Goal: Information Seeking & Learning: Learn about a topic

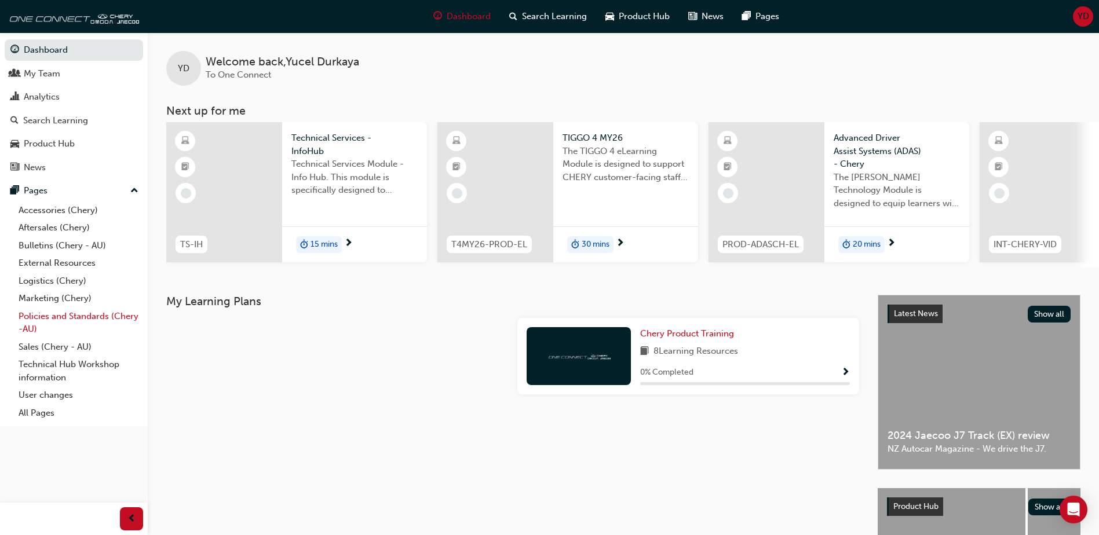
click at [77, 315] on link "Policies and Standards (Chery -AU)" at bounding box center [78, 323] width 129 height 31
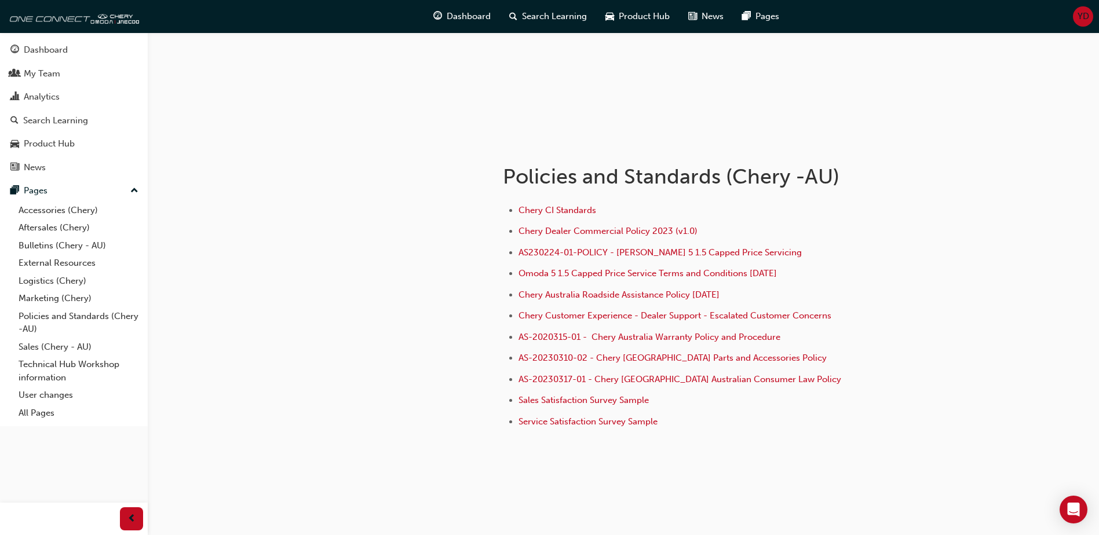
scroll to position [131, 0]
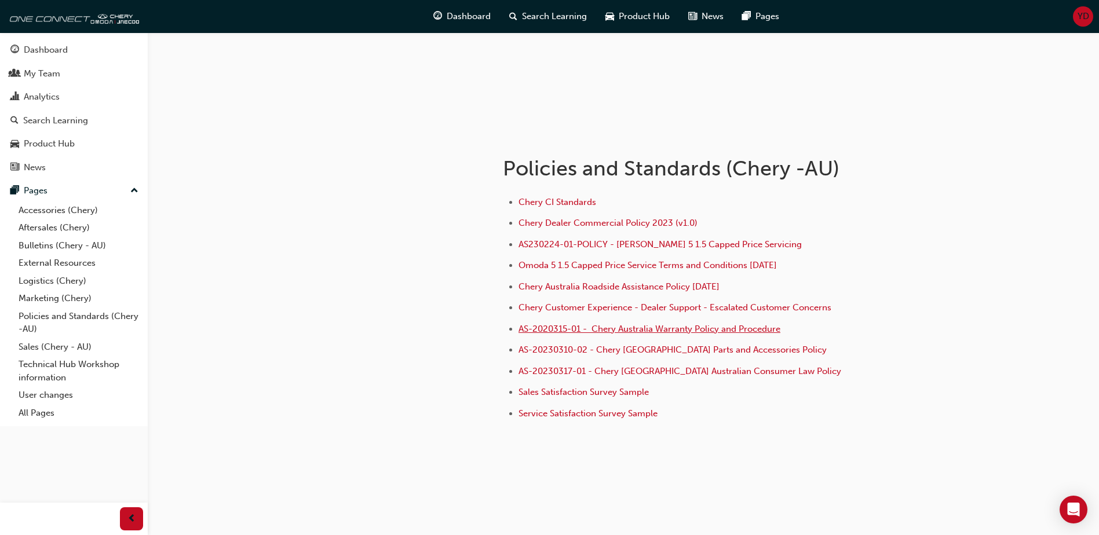
click at [649, 330] on span "AS-2020315-01 - Chery Australia Warranty Policy and Procedure" at bounding box center [649, 329] width 262 height 10
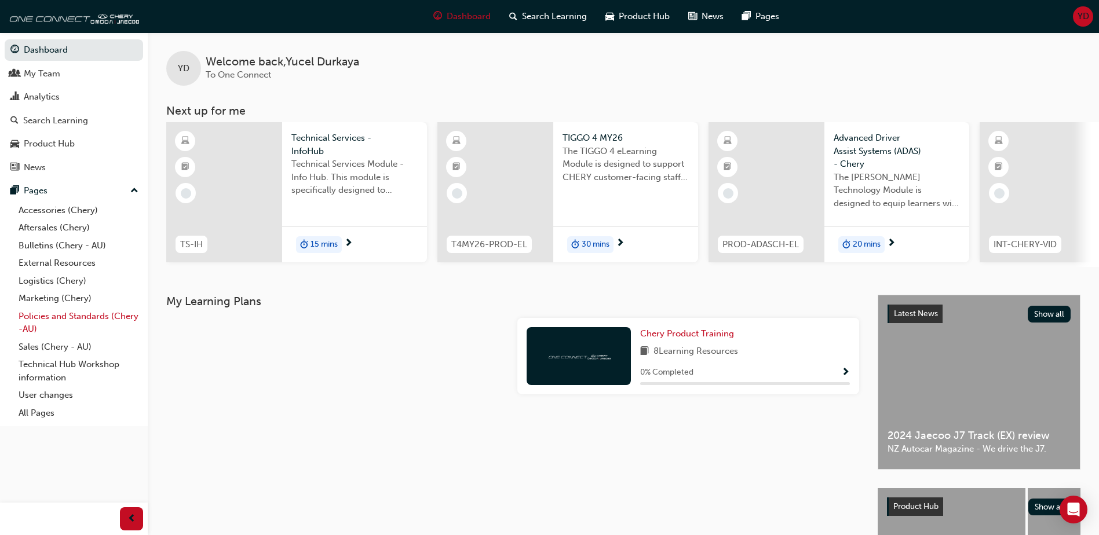
click at [87, 315] on link "Policies and Standards (Chery -AU)" at bounding box center [78, 323] width 129 height 31
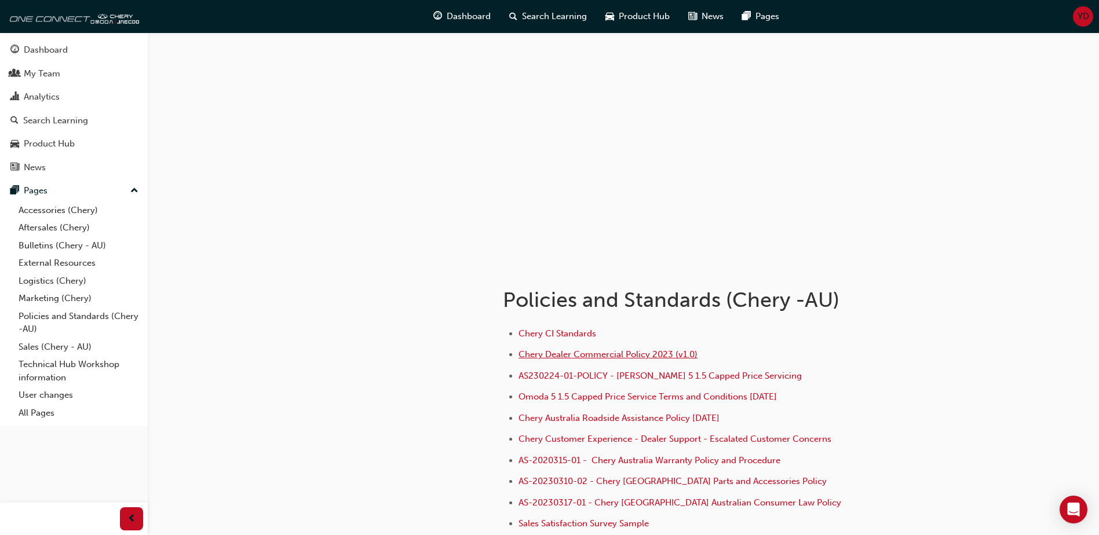
click at [536, 356] on span "Chery Dealer Commercial Policy 2023 (v1.0)" at bounding box center [607, 354] width 179 height 10
click at [539, 338] on span "Chery CI Standards" at bounding box center [557, 333] width 78 height 10
